Goal: Contribute content

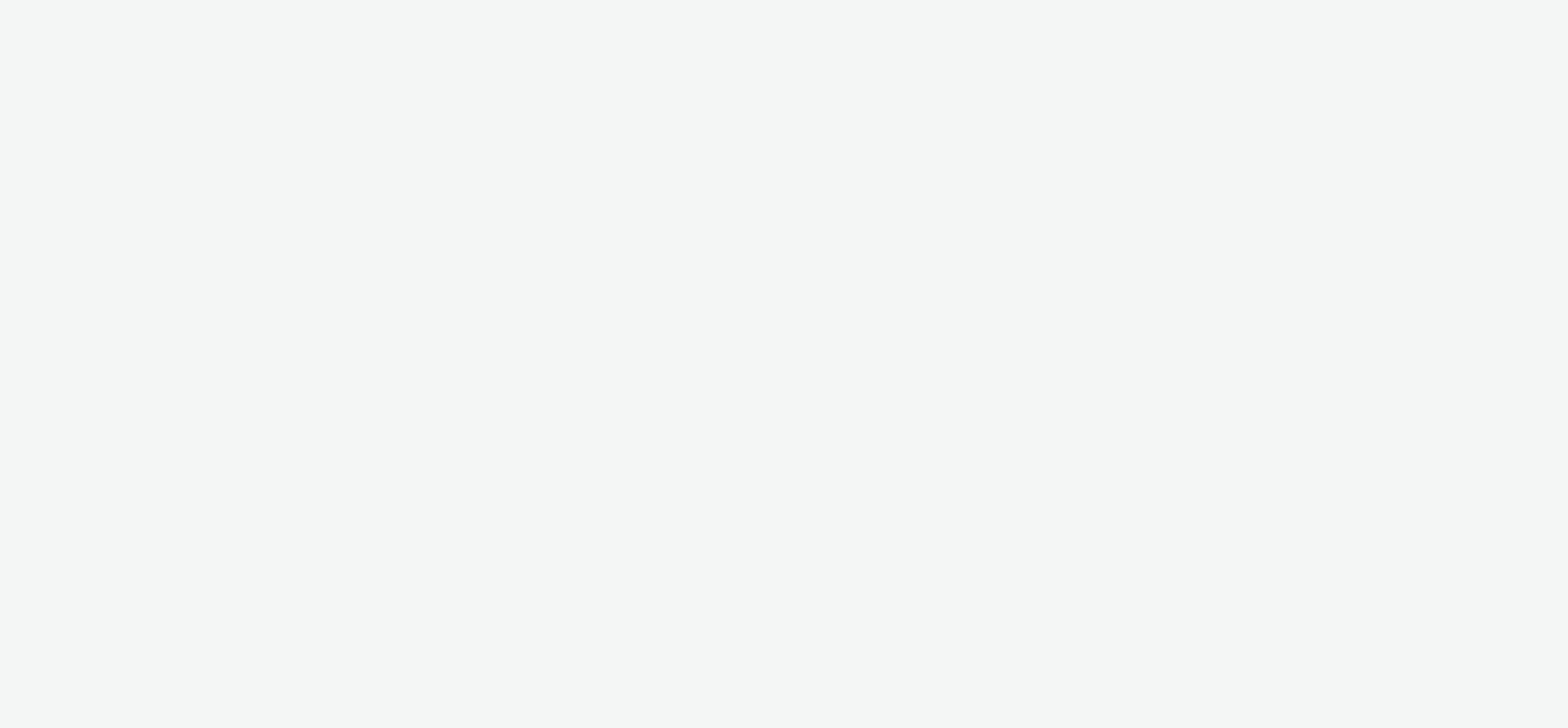
select select "f235d2cd-8e11-4e46-aed5-ef3b73ee5f46"
select select "16102c92-9fcd-42ae-98c7-a7aa27a96925"
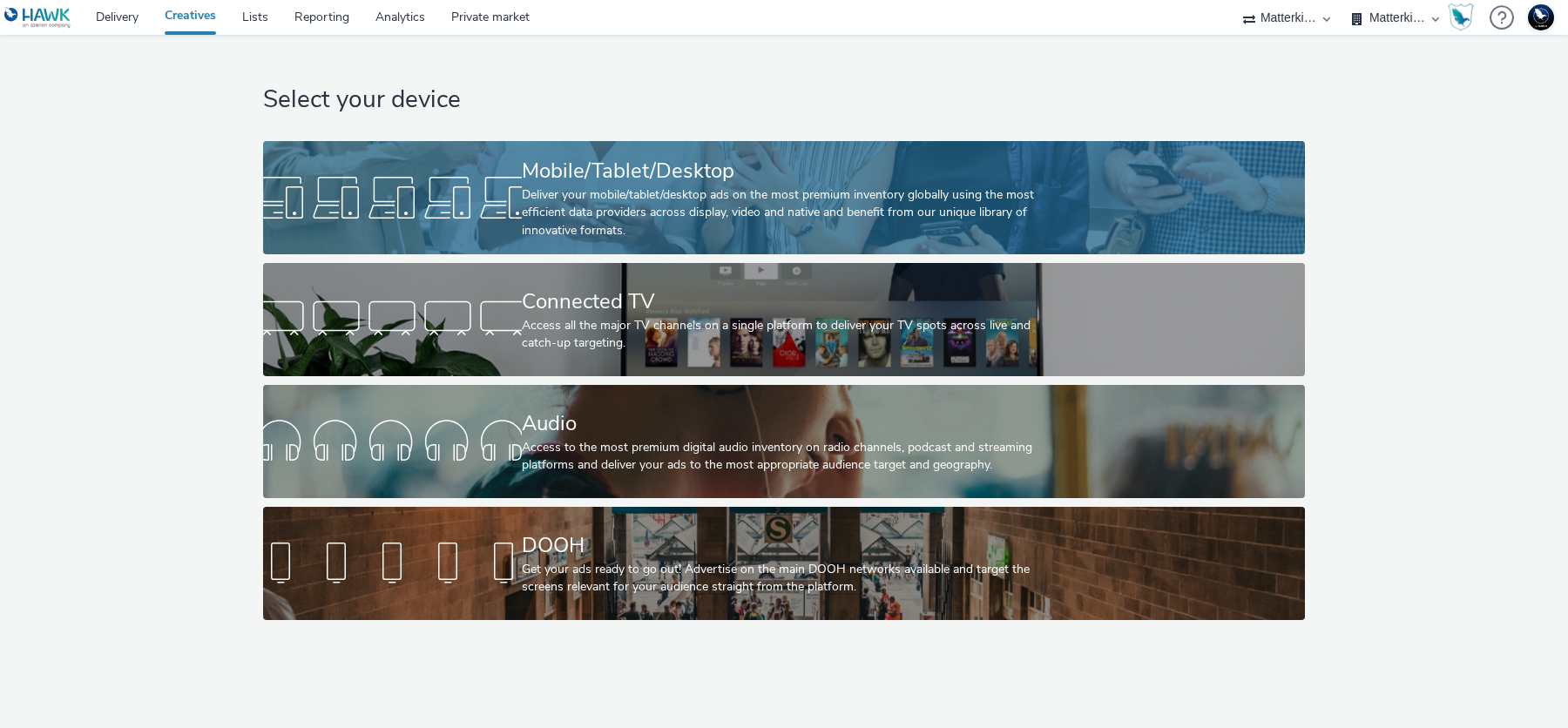
click at [430, 203] on div at bounding box center [392, 198] width 259 height 56
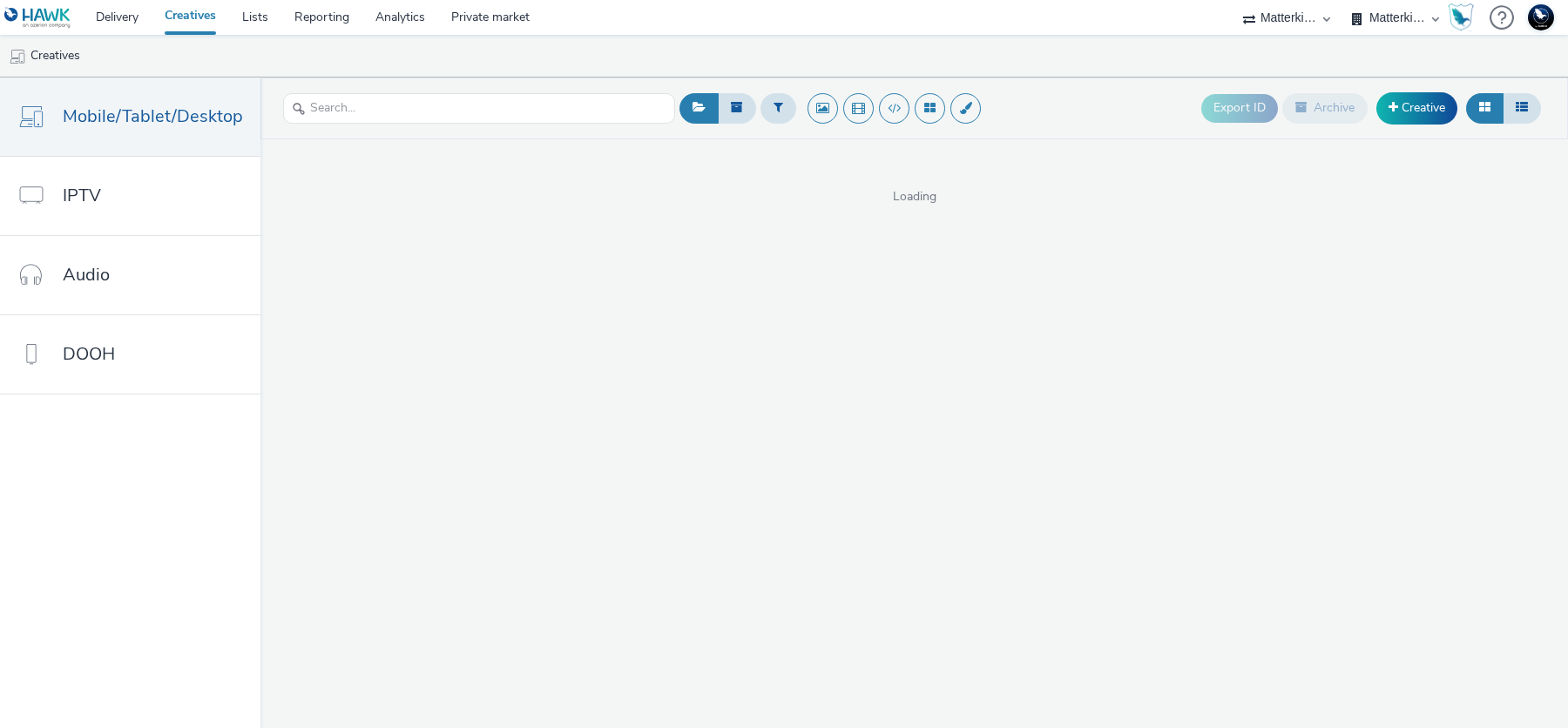
click at [1419, 124] on div "Export ID Archive Creative" at bounding box center [1373, 108] width 344 height 43
click at [1413, 118] on link "Creative" at bounding box center [1417, 108] width 81 height 32
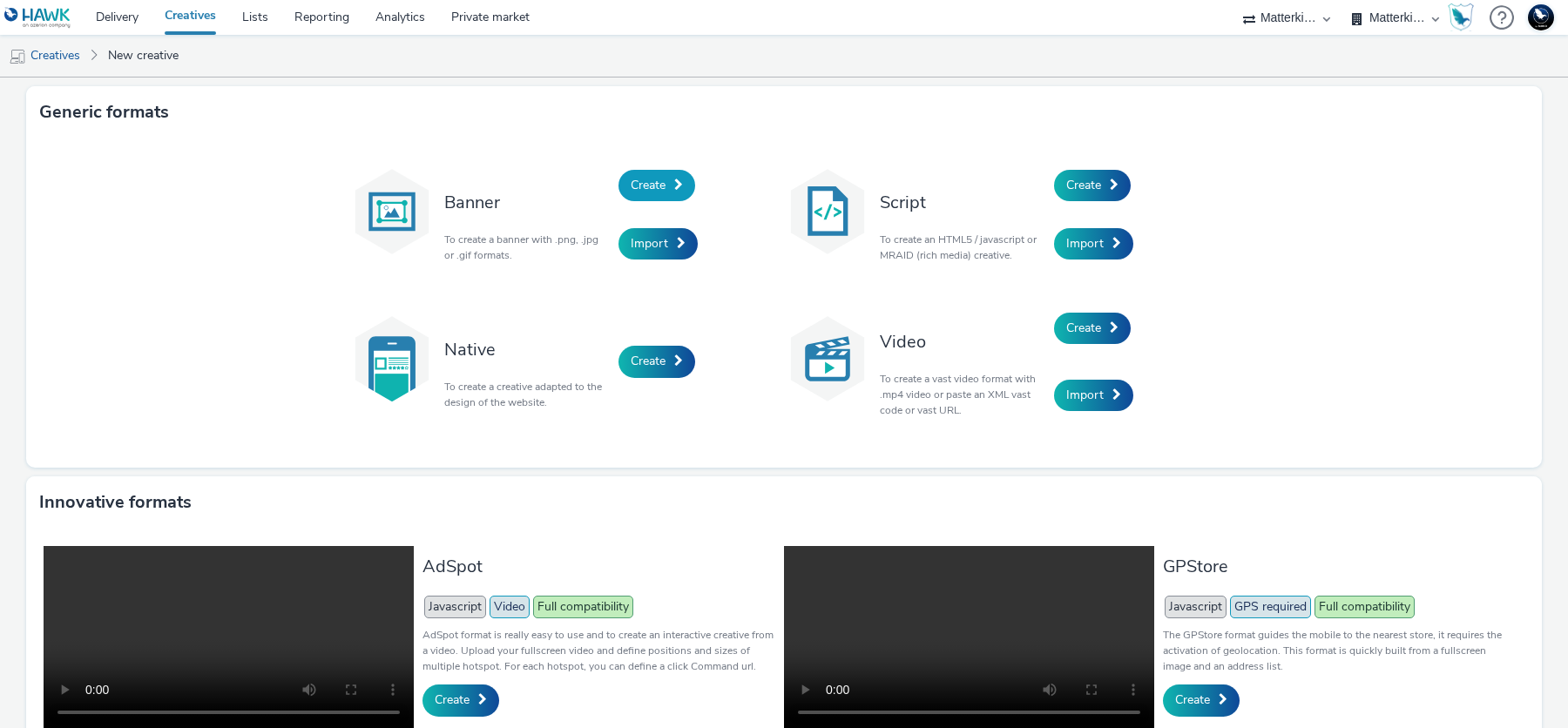
click at [658, 193] on link "Create" at bounding box center [656, 186] width 76 height 32
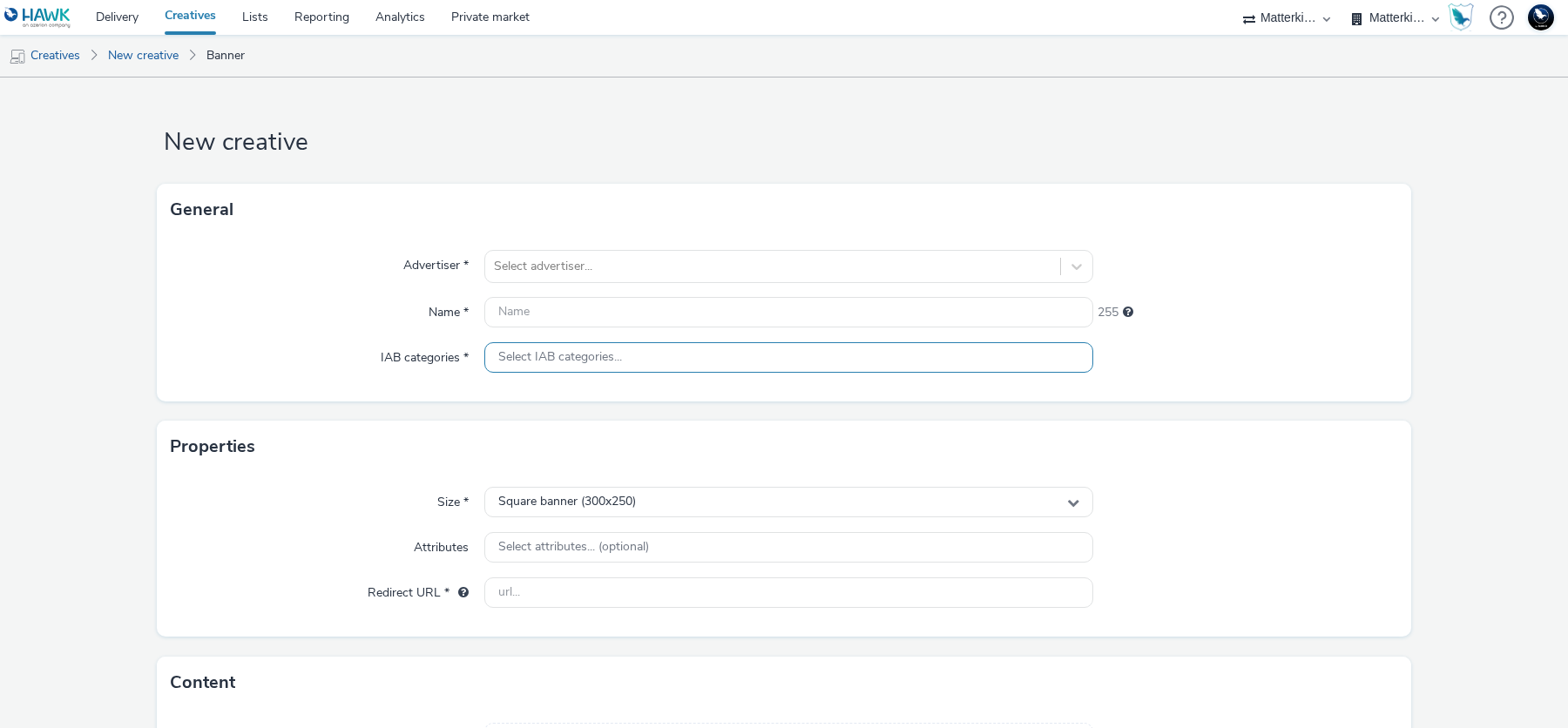
click at [535, 356] on span "Select IAB categories..." at bounding box center [560, 357] width 124 height 15
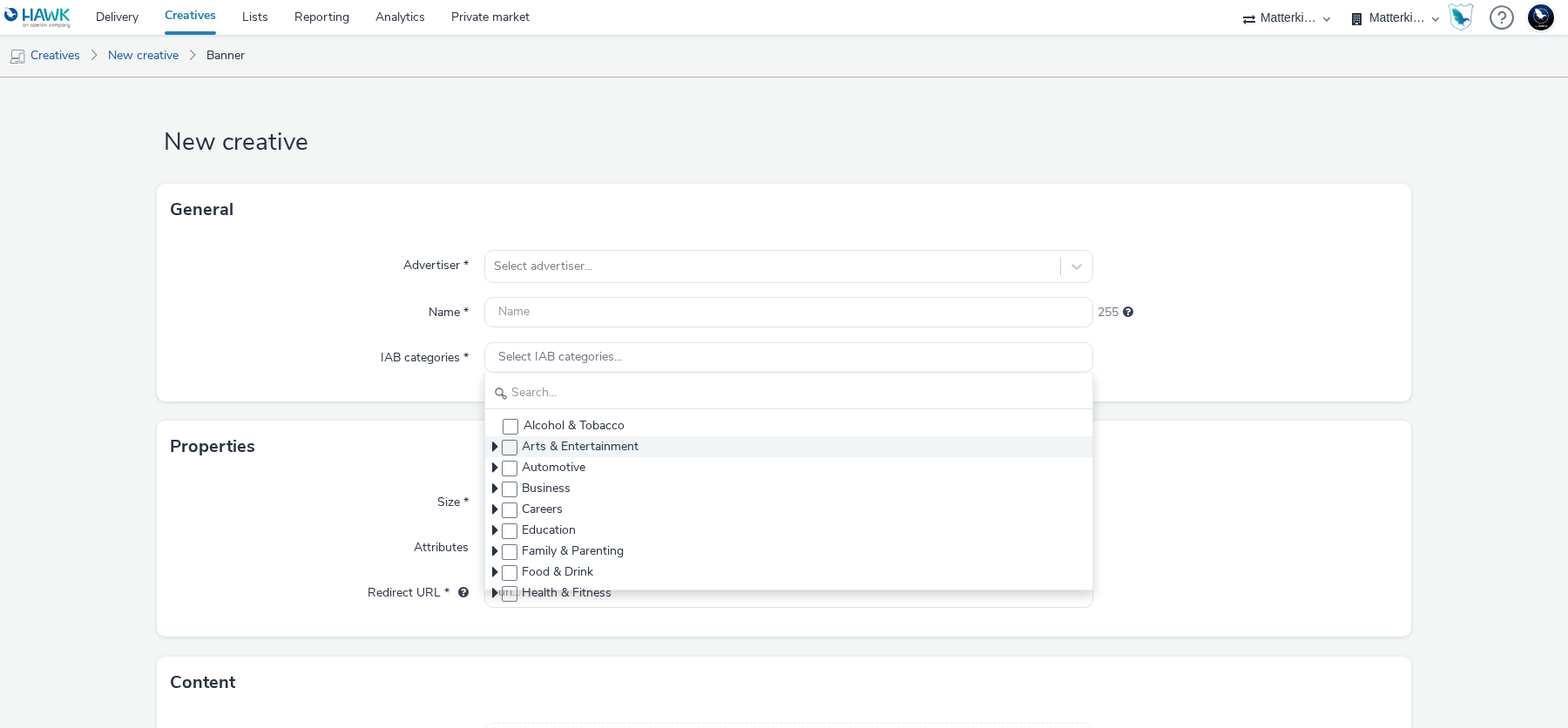
click at [492, 444] on icon at bounding box center [495, 446] width 6 height 18
